Goal: Information Seeking & Learning: Learn about a topic

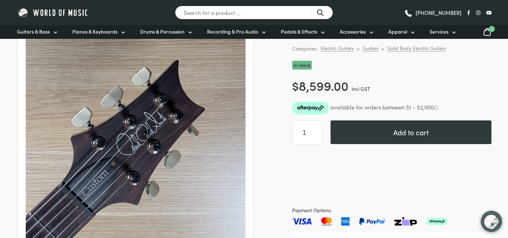
scroll to position [112, 0]
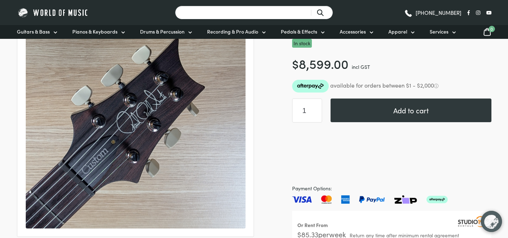
click at [268, 11] on input "Search for a product ..." at bounding box center [254, 13] width 158 height 14
type input "prs"
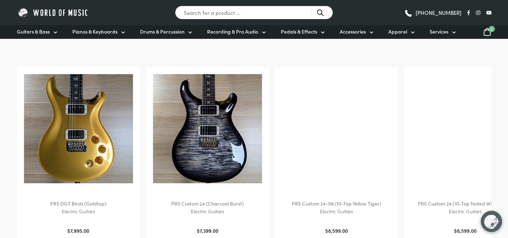
scroll to position [324, 0]
